Goal: Task Accomplishment & Management: Complete application form

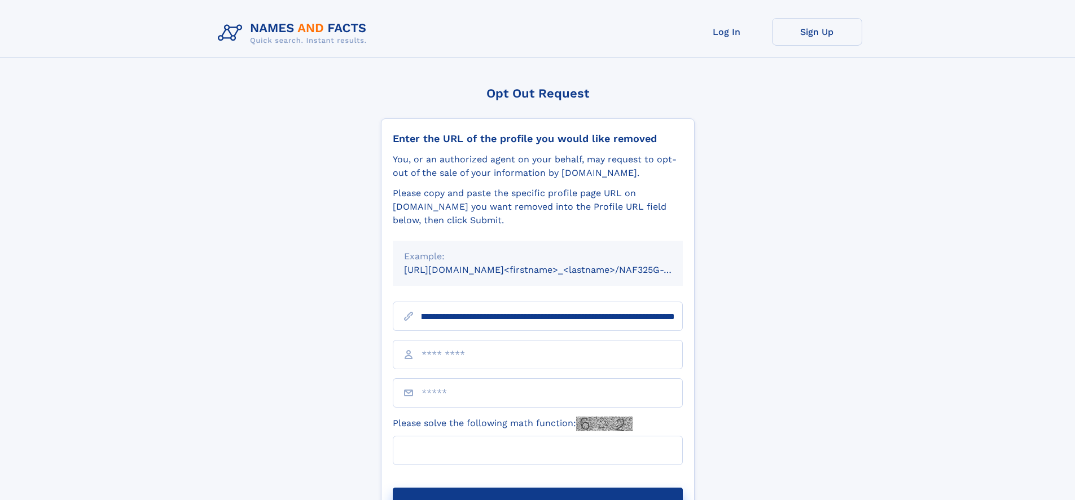
scroll to position [0, 132]
type input "**********"
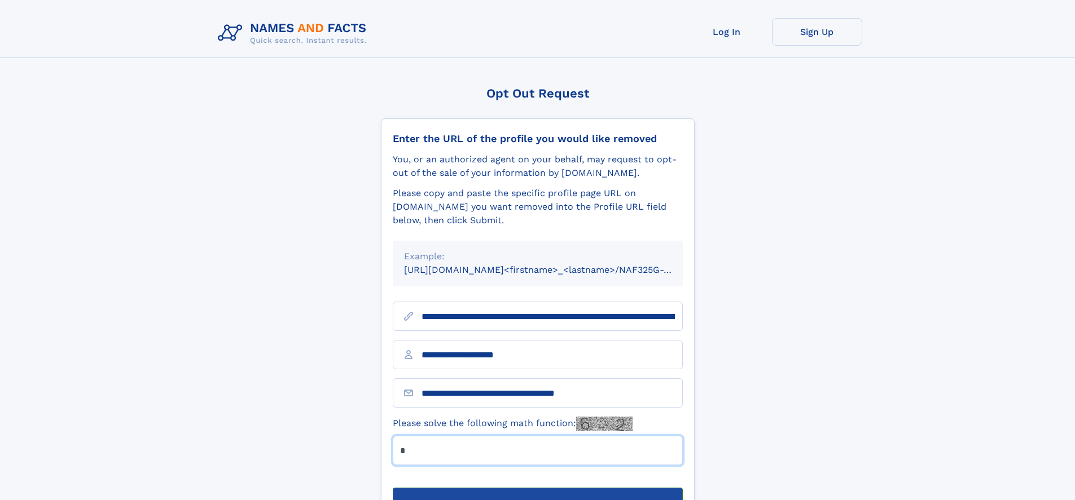
type input "*"
click at [537, 488] on button "Submit Opt Out Request" at bounding box center [538, 506] width 290 height 36
